Goal: Information Seeking & Learning: Learn about a topic

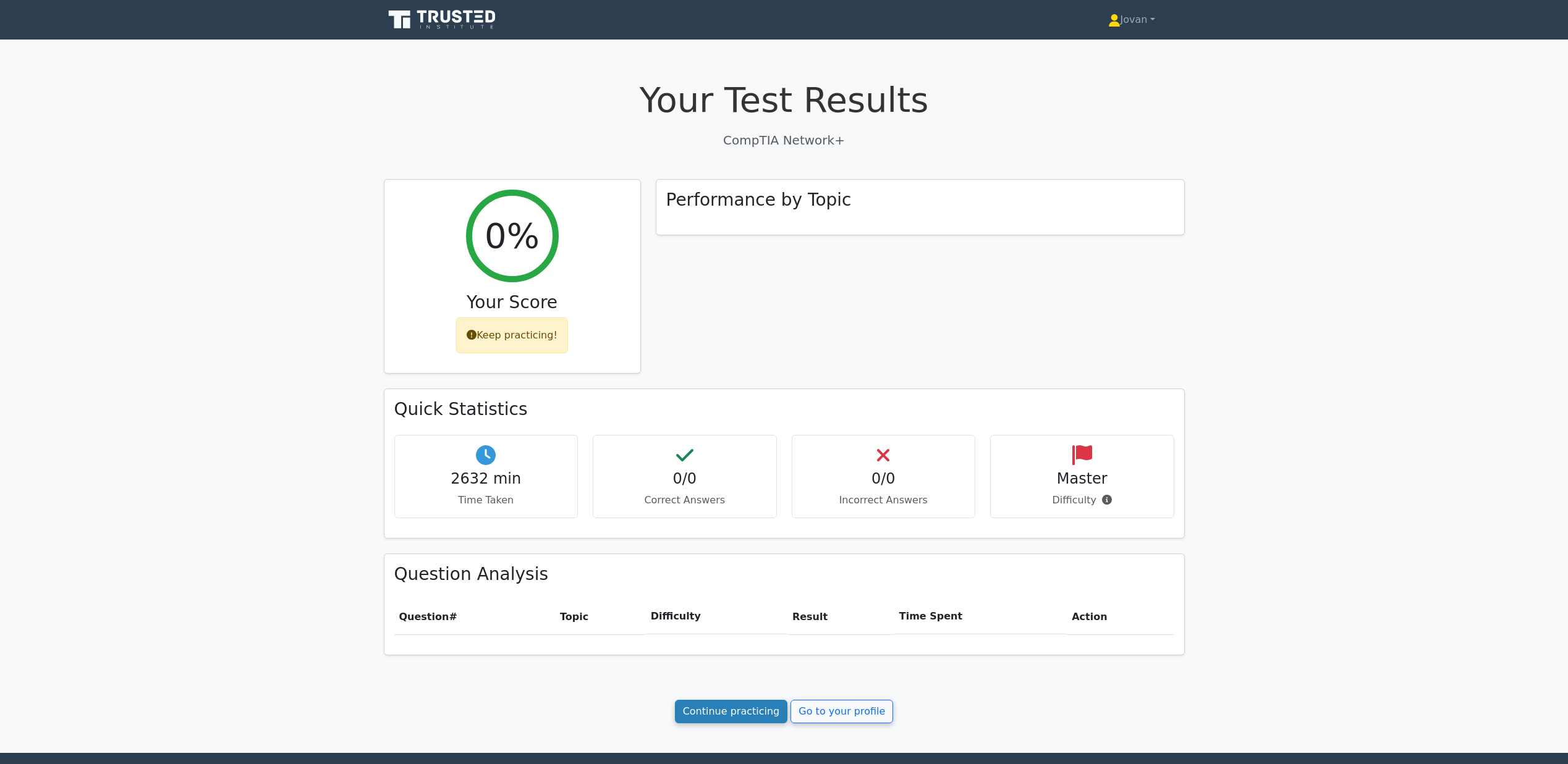
click at [768, 715] on link "Continue practicing" at bounding box center [732, 711] width 113 height 23
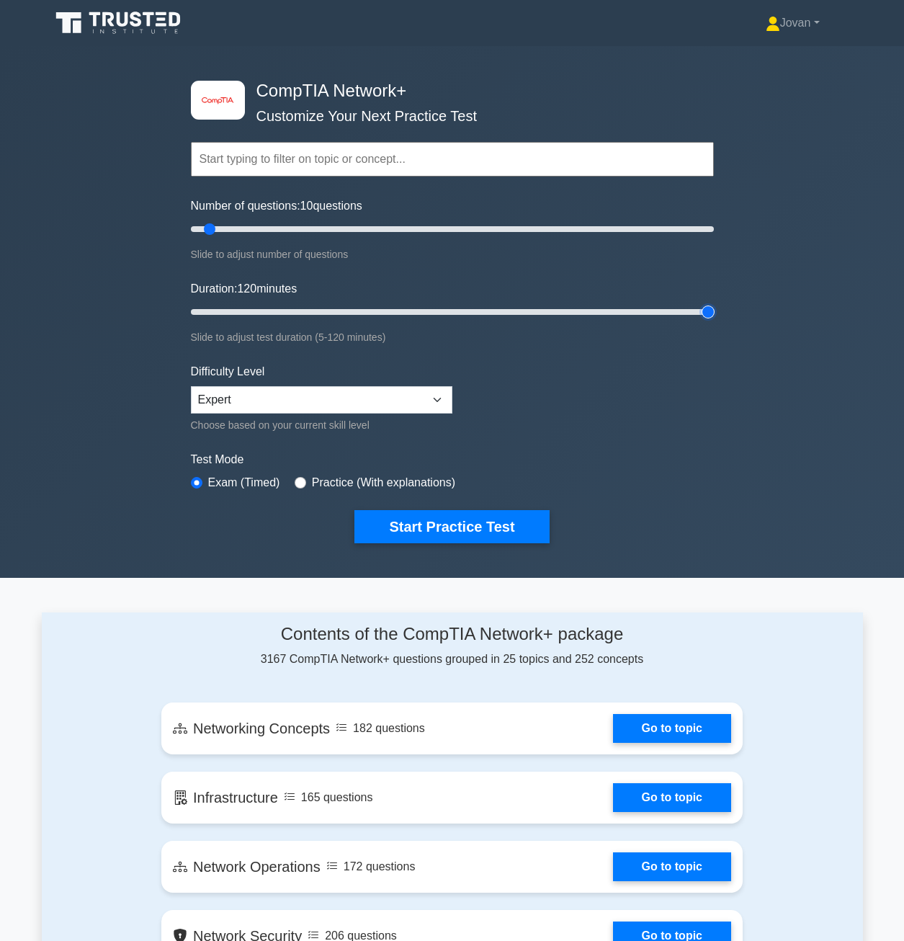
drag, startPoint x: 218, startPoint y: 308, endPoint x: 726, endPoint y: 317, distance: 508.1
type input "120"
click at [714, 321] on input "Duration: 120 minutes" at bounding box center [452, 311] width 523 height 17
drag, startPoint x: 211, startPoint y: 226, endPoint x: 798, endPoint y: 236, distance: 587.4
type input "200"
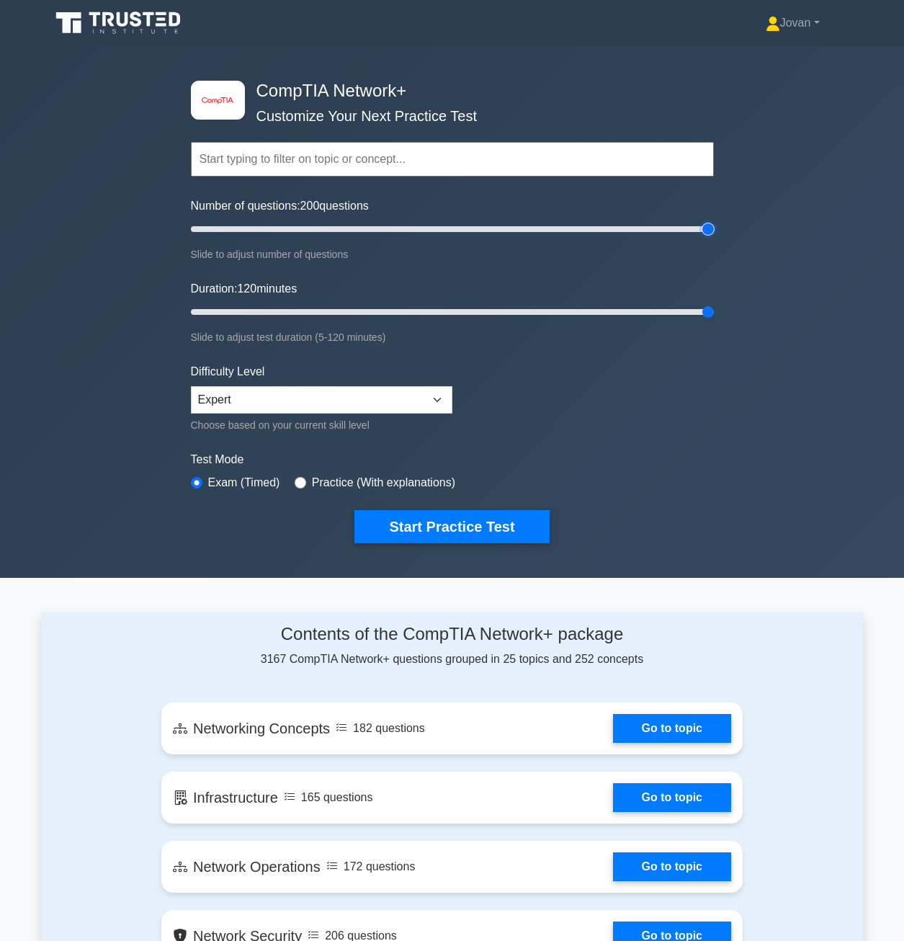
click at [714, 236] on input "Number of questions: 200 questions" at bounding box center [452, 228] width 523 height 17
click at [85, 414] on div "image/svg+xml CompTIA Network+ Customize Your Next Practice Test Topics Network…" at bounding box center [452, 312] width 904 height 532
click at [476, 535] on button "Start Practice Test" at bounding box center [452, 526] width 195 height 33
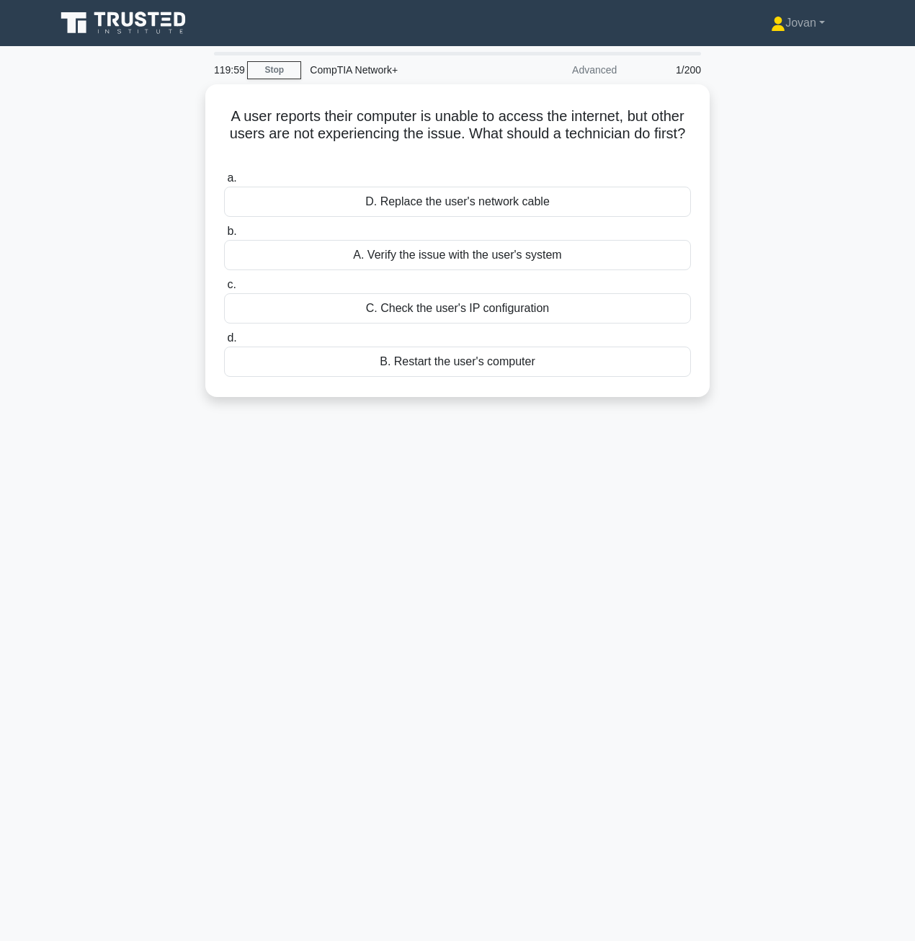
click at [476, 535] on div "119:59 Stop CompTIA Network+ Advanced 1/200 A user reports their computer is un…" at bounding box center [457, 412] width 821 height 721
